Goal: Task Accomplishment & Management: Use online tool/utility

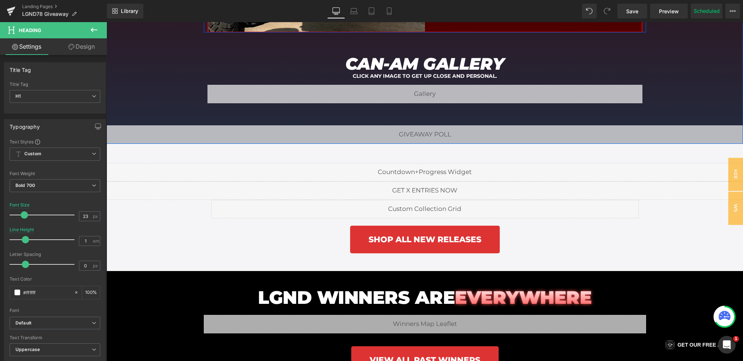
scroll to position [2007, 0]
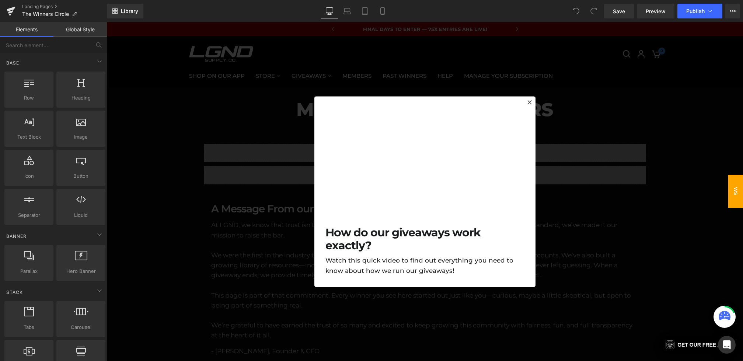
click at [303, 103] on div at bounding box center [425, 191] width 637 height 339
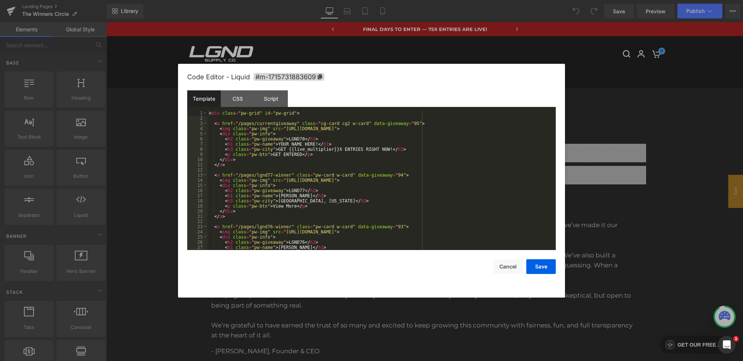
click at [261, 0] on div "You are previewing how the will restyle your page. You can not edit Elements in…" at bounding box center [371, 0] width 743 height 0
drag, startPoint x: 286, startPoint y: 130, endPoint x: 506, endPoint y: 129, distance: 220.0
click at [506, 129] on div "< div class = "pw-grid" id = "pw-grid" > < a href = "/pages/currentgiveaway" cl…" at bounding box center [380, 186] width 345 height 150
click at [541, 266] on button "Save" at bounding box center [540, 266] width 29 height 15
click at [330, 0] on div "You are previewing how the will restyle your page. You can not edit Elements in…" at bounding box center [371, 0] width 743 height 0
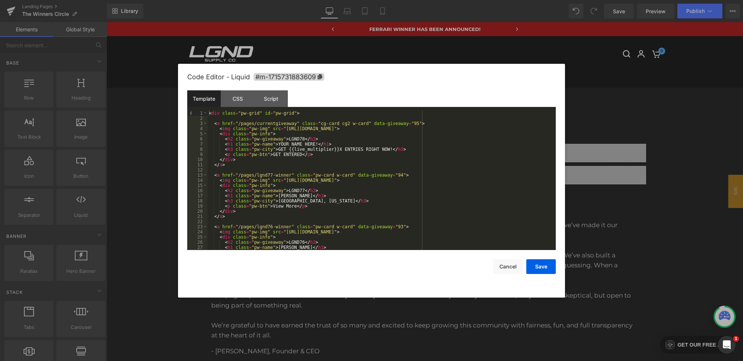
click at [305, 140] on div "< div class = "pw-grid" id = "pw-grid" > < a href = "/pages/currentgiveaway" cl…" at bounding box center [380, 186] width 345 height 150
drag, startPoint x: 315, startPoint y: 143, endPoint x: 285, endPoint y: 143, distance: 29.5
click at [286, 143] on div "< div class = "pw-grid" id = "pw-grid" > < a href = "/pages/currentgiveaway" cl…" at bounding box center [380, 186] width 345 height 150
click at [541, 265] on button "Save" at bounding box center [540, 266] width 29 height 15
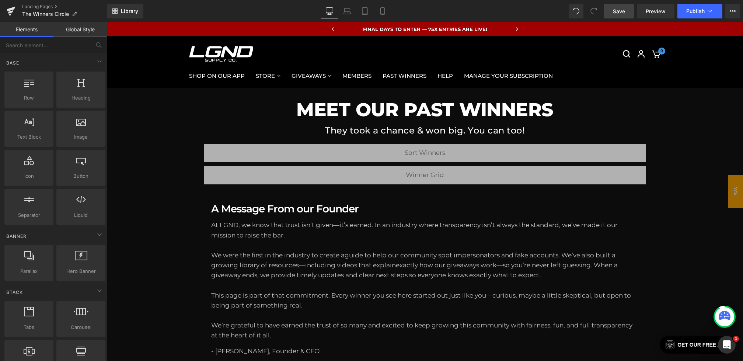
click at [620, 10] on span "Save" at bounding box center [619, 11] width 12 height 8
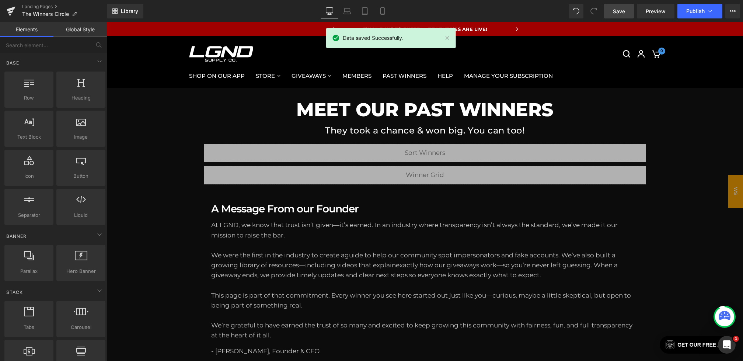
click at [637, 13] on div "Save Preview Publish Scheduled View Live Page View with current Template Save T…" at bounding box center [672, 11] width 142 height 15
click at [645, 13] on link "Preview" at bounding box center [656, 11] width 38 height 15
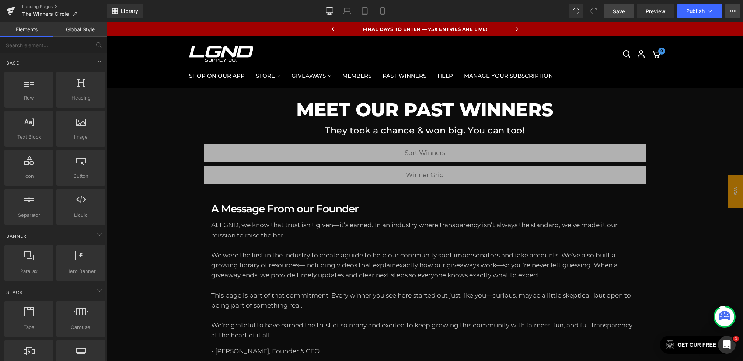
click at [730, 14] on icon at bounding box center [733, 11] width 6 height 6
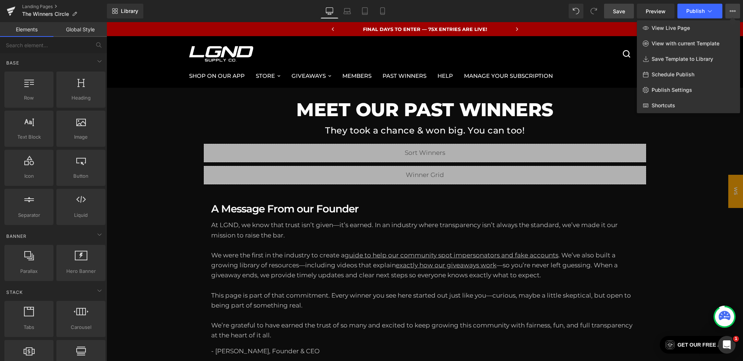
click at [666, 78] on div "Schedule Publish" at bounding box center [688, 74] width 103 height 15
select select
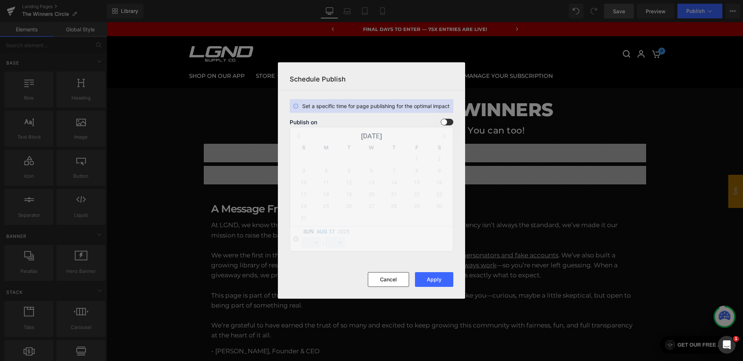
click at [443, 122] on span at bounding box center [447, 122] width 13 height 7
click at [0, 0] on input "checkbox" at bounding box center [0, 0] width 0 height 0
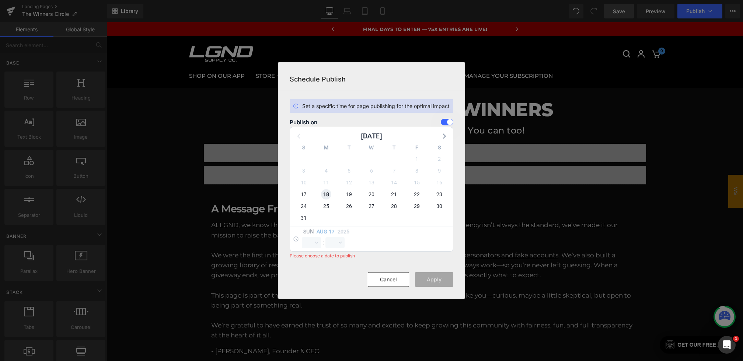
click at [325, 194] on span "18" at bounding box center [326, 194] width 10 height 10
select select "21"
select select "45"
click at [307, 195] on span "17" at bounding box center [304, 194] width 10 height 10
click at [310, 241] on select "00 01 02 03 04 05 06 07 08 09 10 11 12 13 14 15 16 17 18 19 20 21 22 23" at bounding box center [311, 242] width 19 height 11
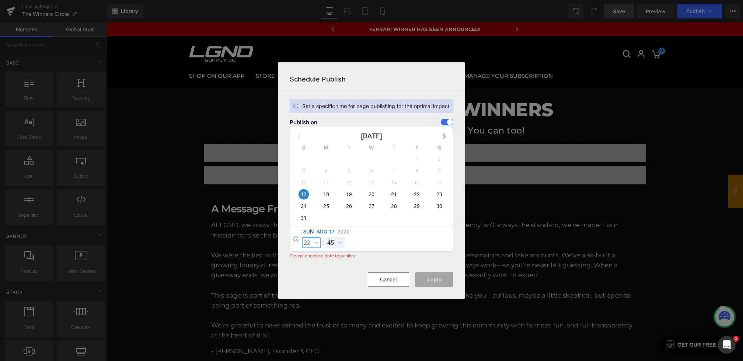
select select "22"
click at [328, 237] on select "00 01 02 03 04 05 06 07 08 09 10 11 12 13 14 15 16 17 18 19 20 21 22 23 24 25 2…" at bounding box center [334, 242] width 19 height 11
select select "0"
click at [438, 278] on button "Apply" at bounding box center [434, 279] width 38 height 15
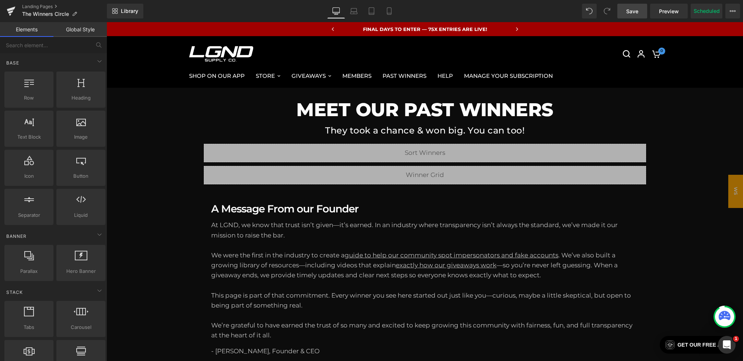
click at [635, 11] on span "Save" at bounding box center [632, 11] width 12 height 8
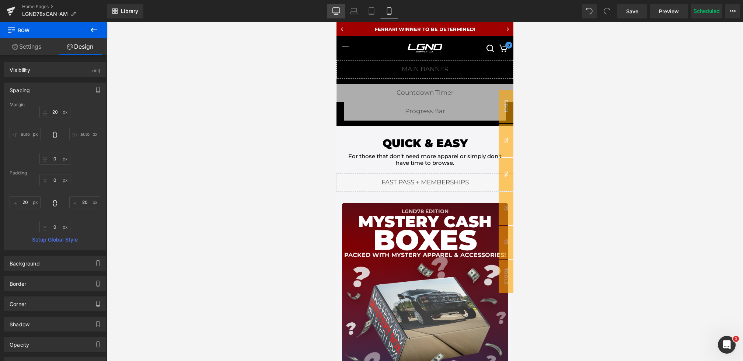
click at [334, 18] on link "Desktop" at bounding box center [336, 11] width 18 height 15
type input "30"
type input "0"
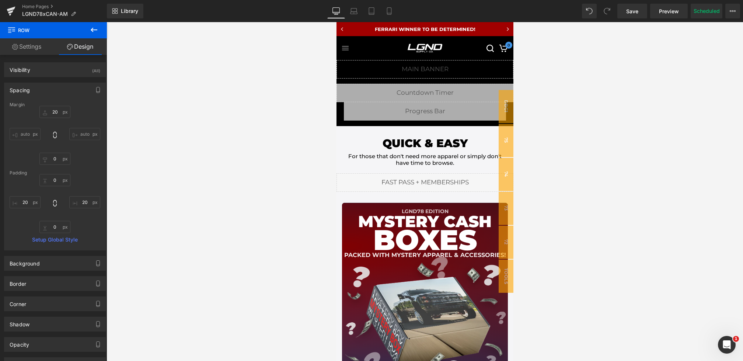
type input "0"
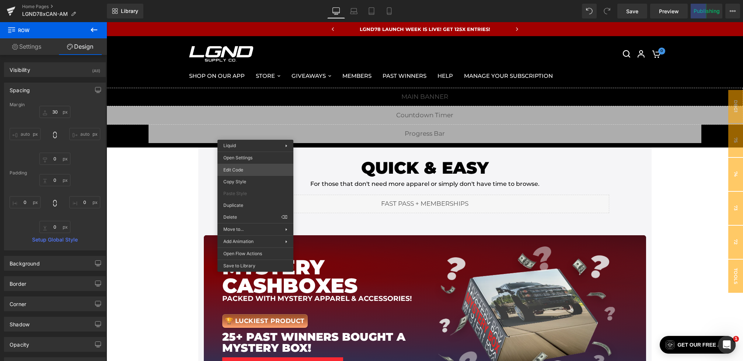
click at [239, 0] on div "Row You are previewing how the will restyle your page. You can not edit Element…" at bounding box center [371, 0] width 743 height 0
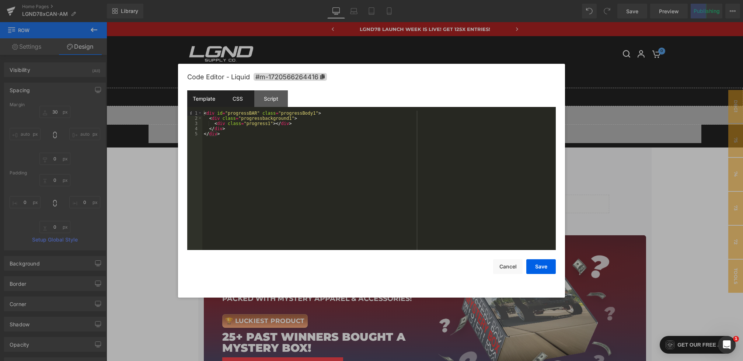
click at [234, 102] on div "CSS" at bounding box center [238, 98] width 34 height 17
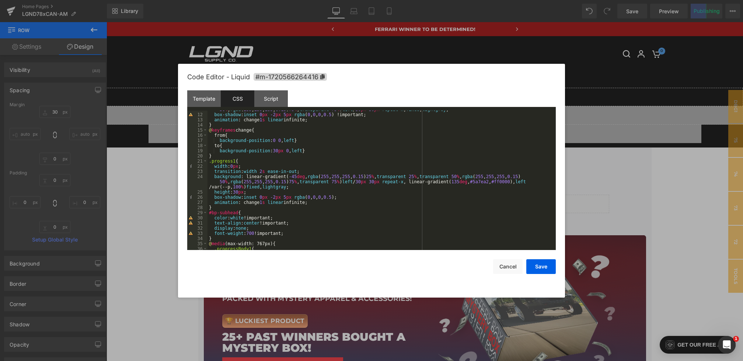
scroll to position [23, 0]
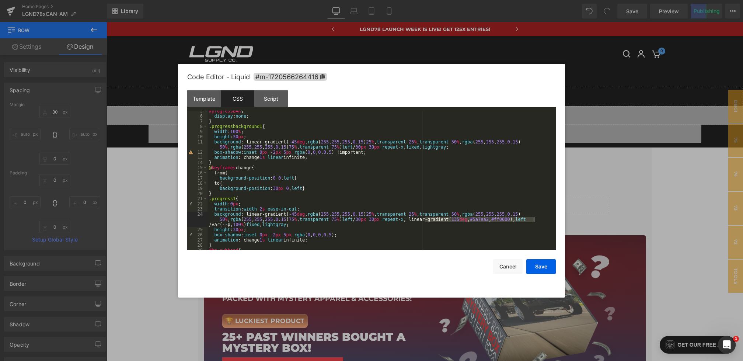
drag, startPoint x: 425, startPoint y: 219, endPoint x: 534, endPoint y: 217, distance: 108.7
click at [534, 217] on div "#progressBAR { display : none ; } .progressbackground1 { width : 100 % ; height…" at bounding box center [380, 183] width 345 height 150
click at [494, 268] on button "Cancel" at bounding box center [507, 266] width 29 height 15
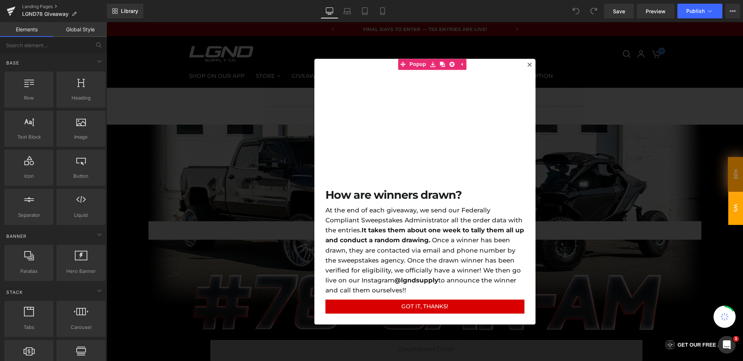
click at [212, 128] on div at bounding box center [425, 191] width 637 height 339
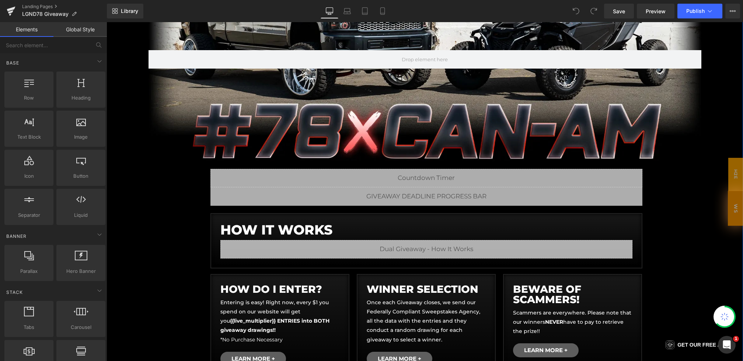
scroll to position [188, 0]
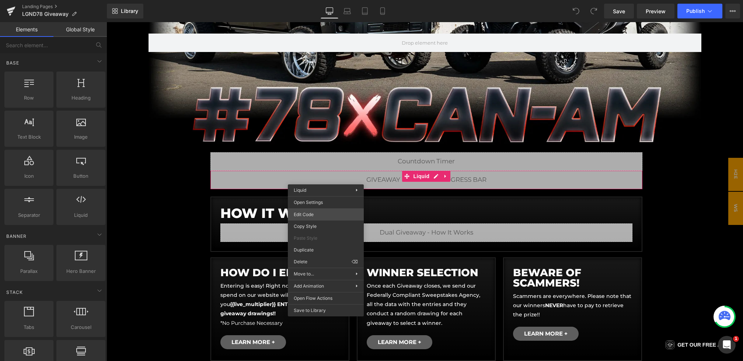
click at [305, 0] on div "You are previewing how the will restyle your page. You can not edit Elements in…" at bounding box center [371, 0] width 743 height 0
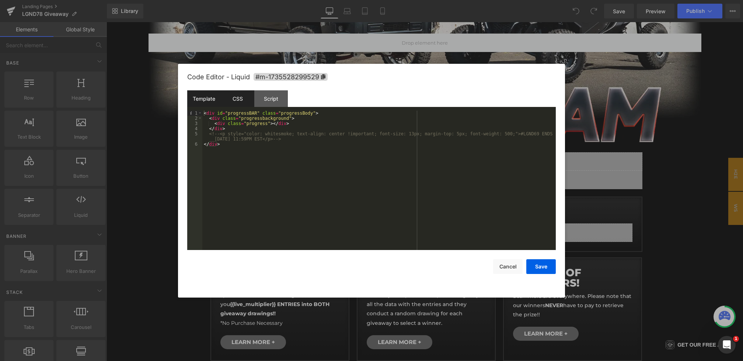
click at [241, 94] on div "CSS" at bounding box center [238, 98] width 34 height 17
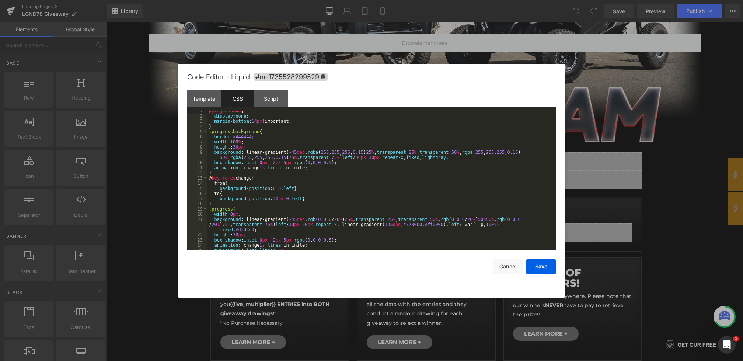
scroll to position [39, 0]
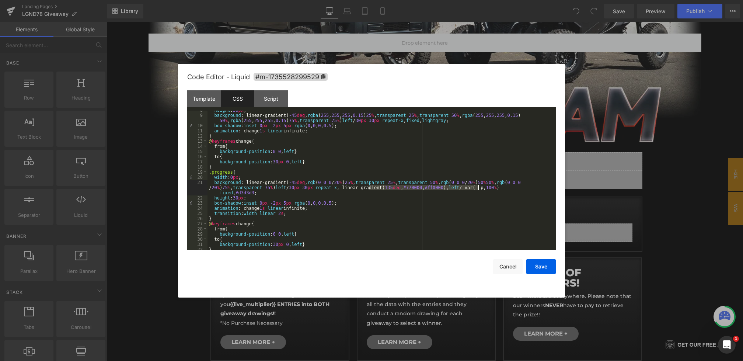
drag, startPoint x: 368, startPoint y: 188, endPoint x: 477, endPoint y: 188, distance: 109.1
click at [477, 188] on div "height : 30 px ; background : linear-gradient( -45 deg , rgba ( 255 , 255 , 255…" at bounding box center [380, 183] width 345 height 150
click at [536, 265] on button "Save" at bounding box center [540, 266] width 29 height 15
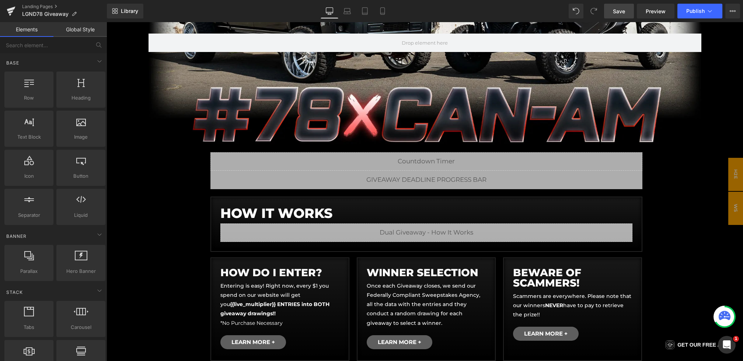
click at [621, 11] on span "Save" at bounding box center [619, 11] width 12 height 8
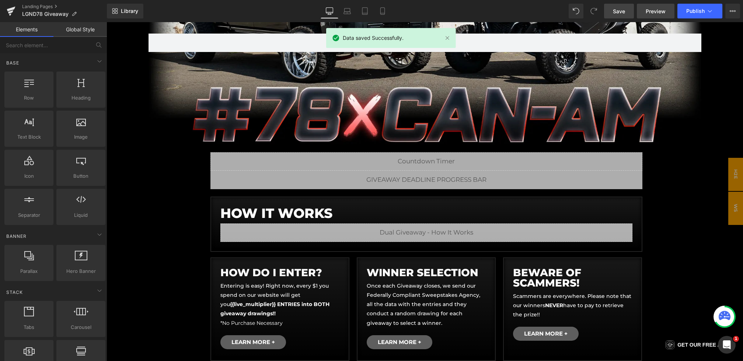
click at [644, 13] on link "Preview" at bounding box center [656, 11] width 38 height 15
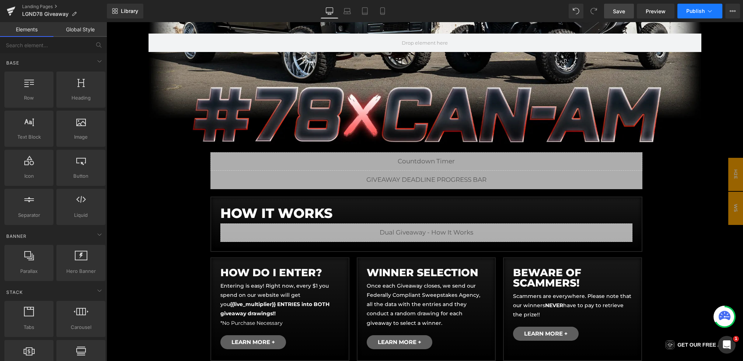
click at [701, 12] on span "Publish" at bounding box center [695, 11] width 18 height 6
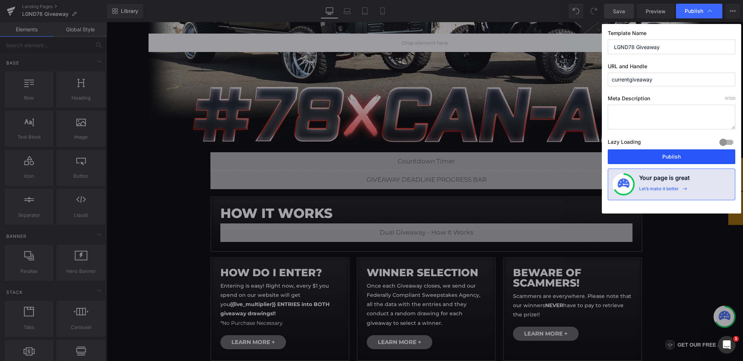
click at [662, 155] on button "Publish" at bounding box center [672, 156] width 128 height 15
